Goal: Task Accomplishment & Management: Use online tool/utility

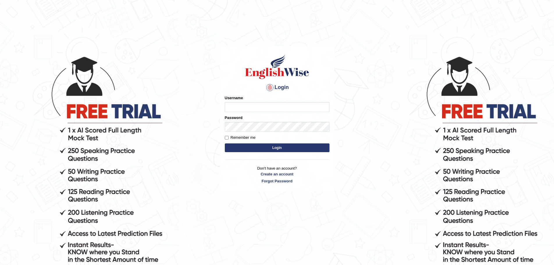
type input "Mohansundaram_parramatta"
click at [268, 148] on button "Login" at bounding box center [277, 147] width 105 height 9
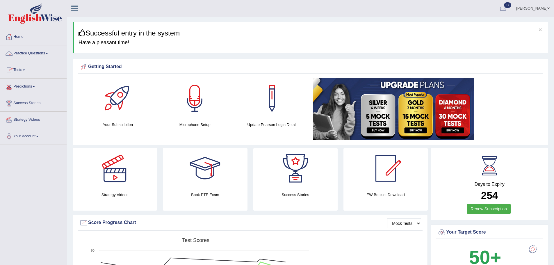
click at [26, 71] on link "Tests" at bounding box center [33, 69] width 66 height 15
click at [47, 82] on link "Take Practice Sectional Test" at bounding box center [38, 83] width 54 height 10
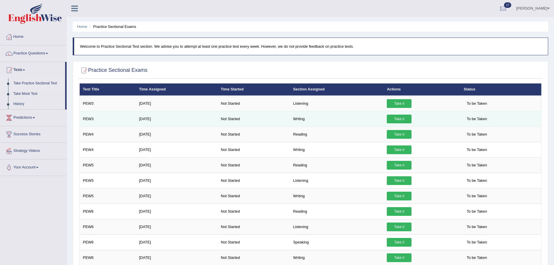
click at [401, 117] on link "Take it" at bounding box center [399, 119] width 25 height 9
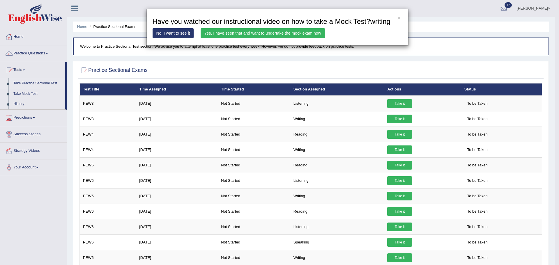
click at [254, 33] on link "Yes, I have seen that and want to undertake the mock exam now" at bounding box center [262, 33] width 124 height 10
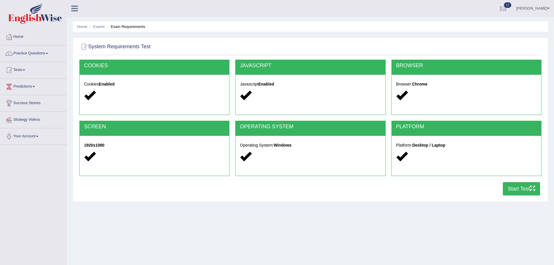
click at [528, 190] on button "Start Test" at bounding box center [521, 188] width 37 height 13
